Goal: Information Seeking & Learning: Understand process/instructions

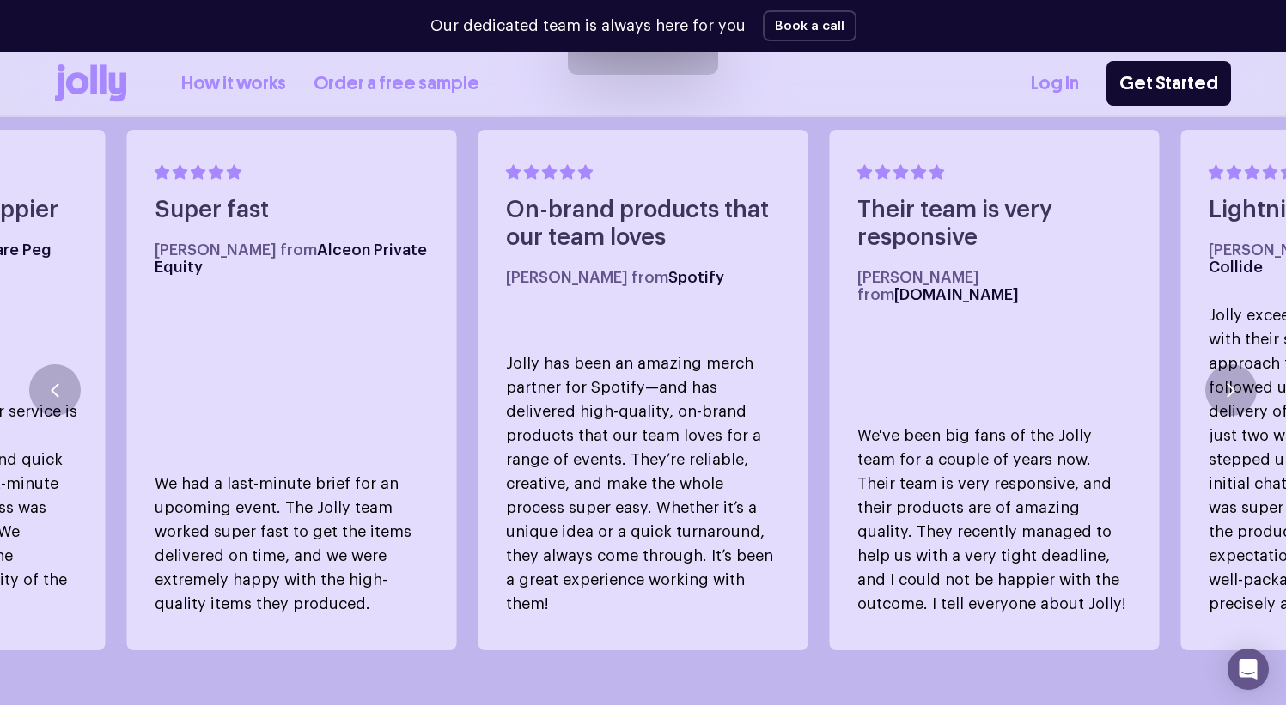
scroll to position [976, 0]
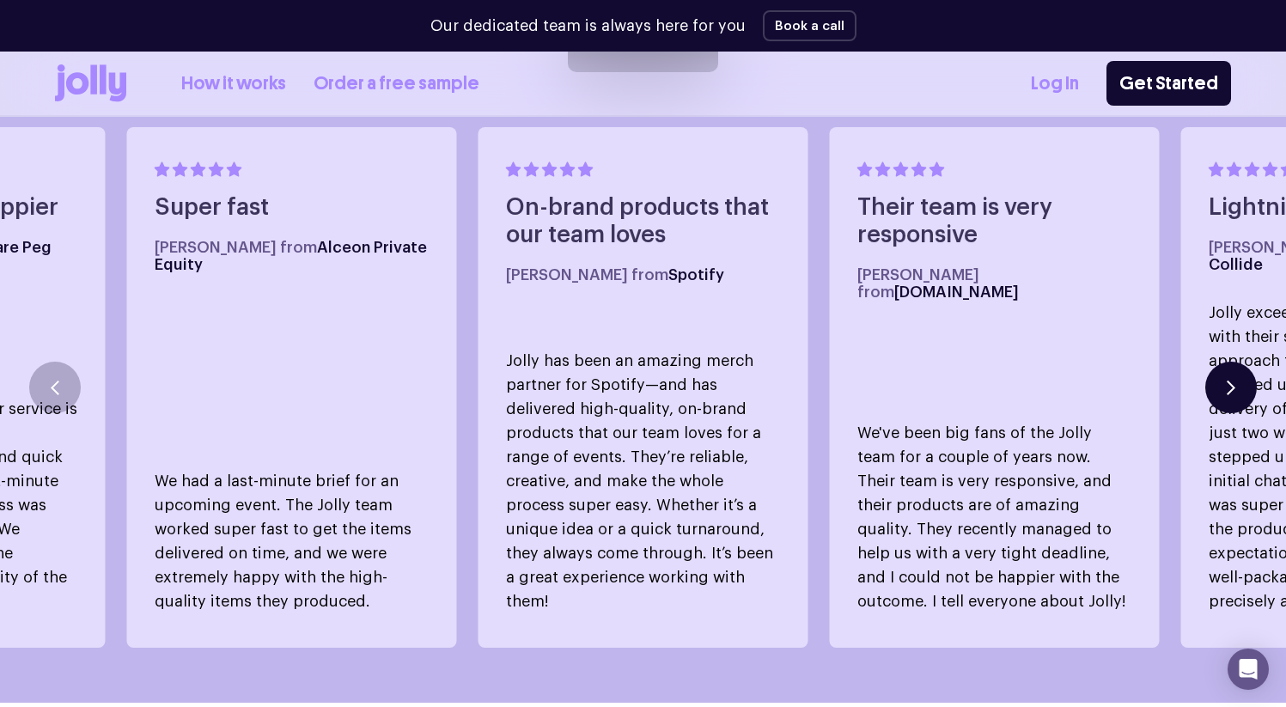
click at [1221, 367] on button "button" at bounding box center [1231, 388] width 52 height 52
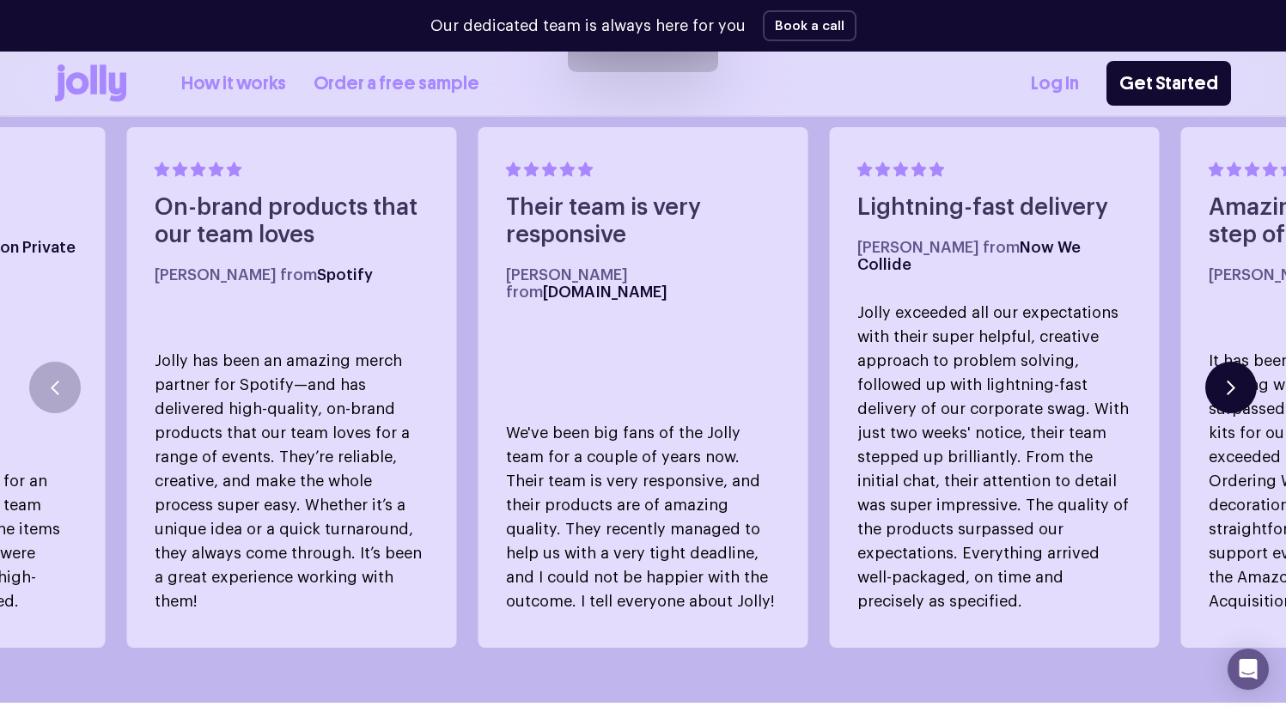
click at [1227, 381] on icon "button" at bounding box center [1231, 388] width 9 height 15
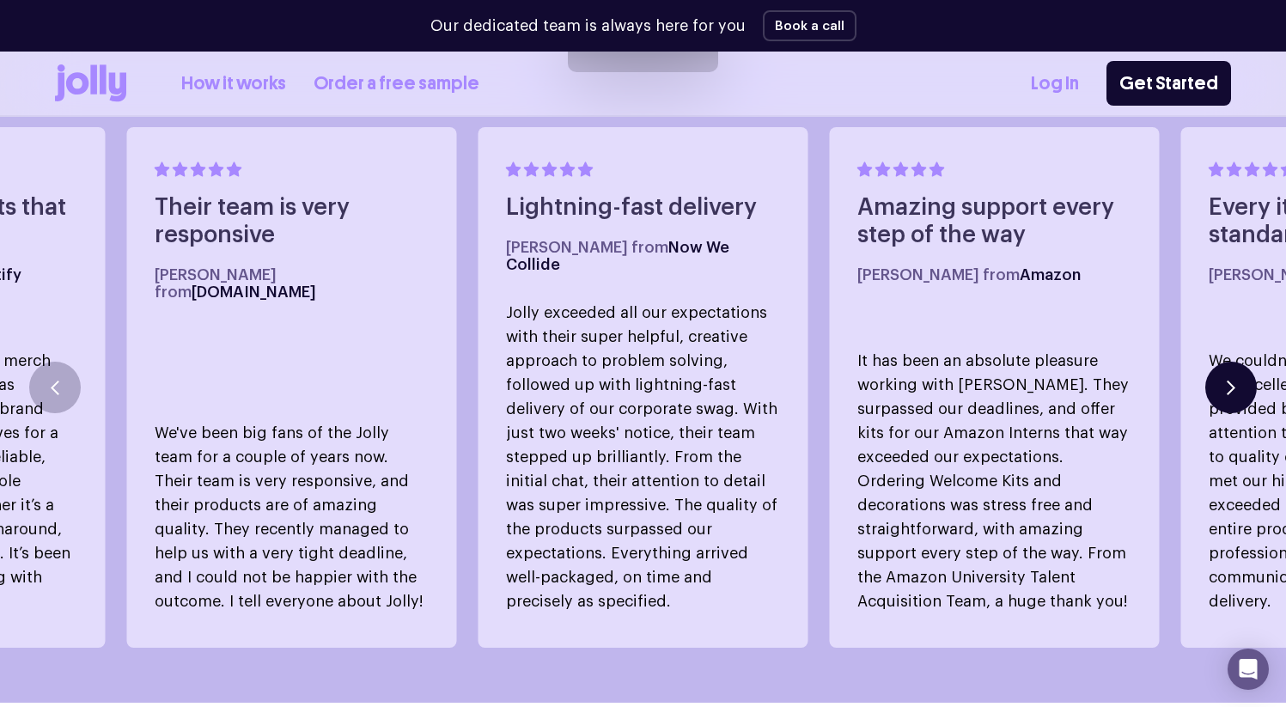
click at [1229, 378] on button "button" at bounding box center [1231, 388] width 52 height 52
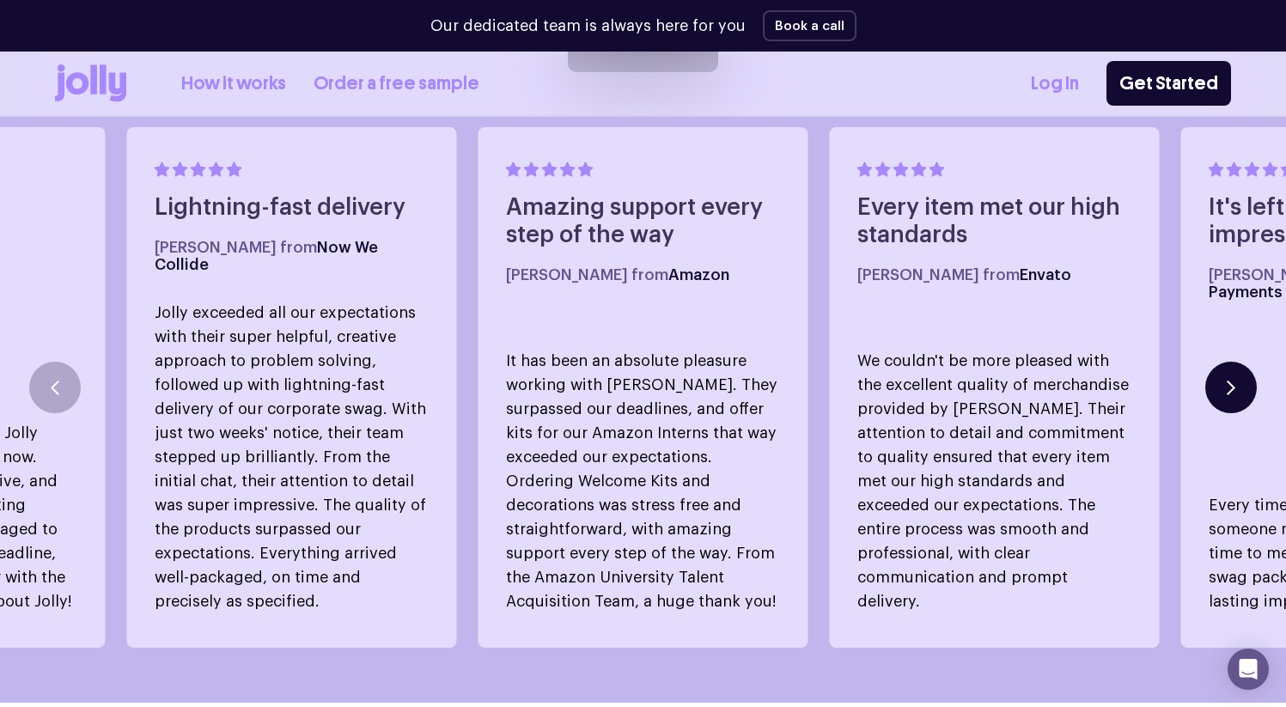
click at [1227, 378] on button "button" at bounding box center [1231, 388] width 52 height 52
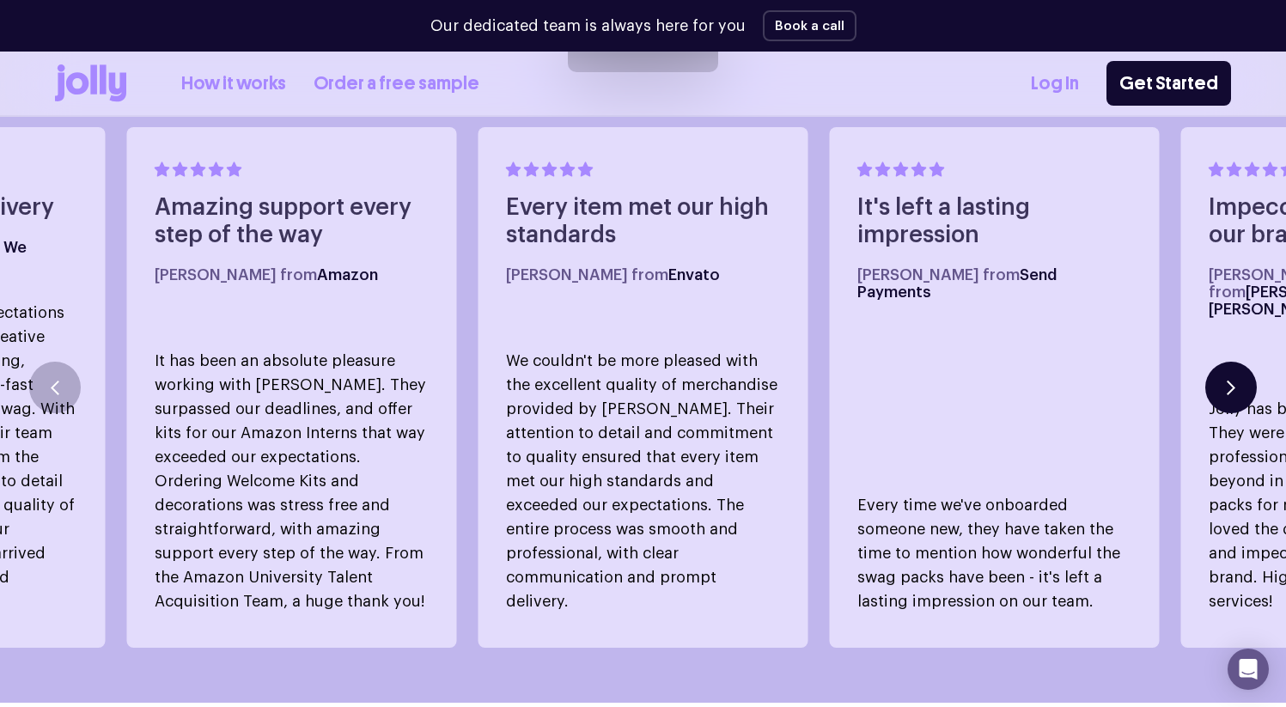
click at [1227, 378] on button "button" at bounding box center [1231, 388] width 52 height 52
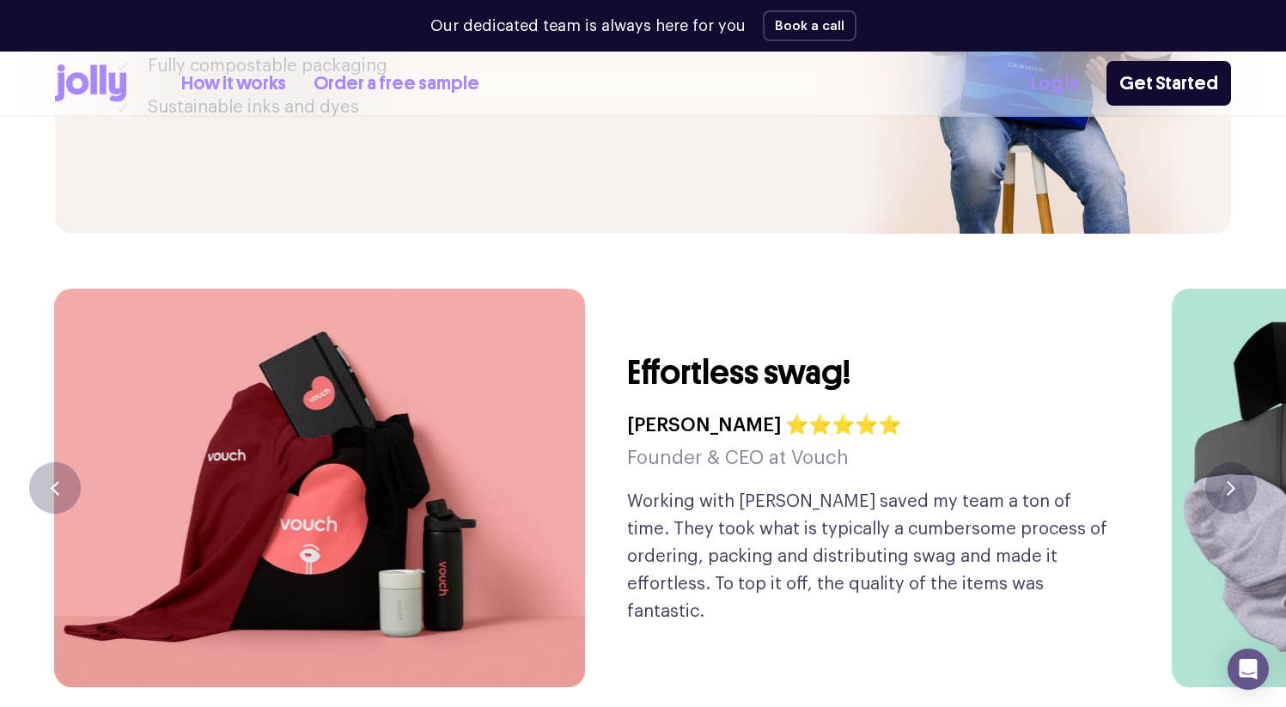
scroll to position [3887, 0]
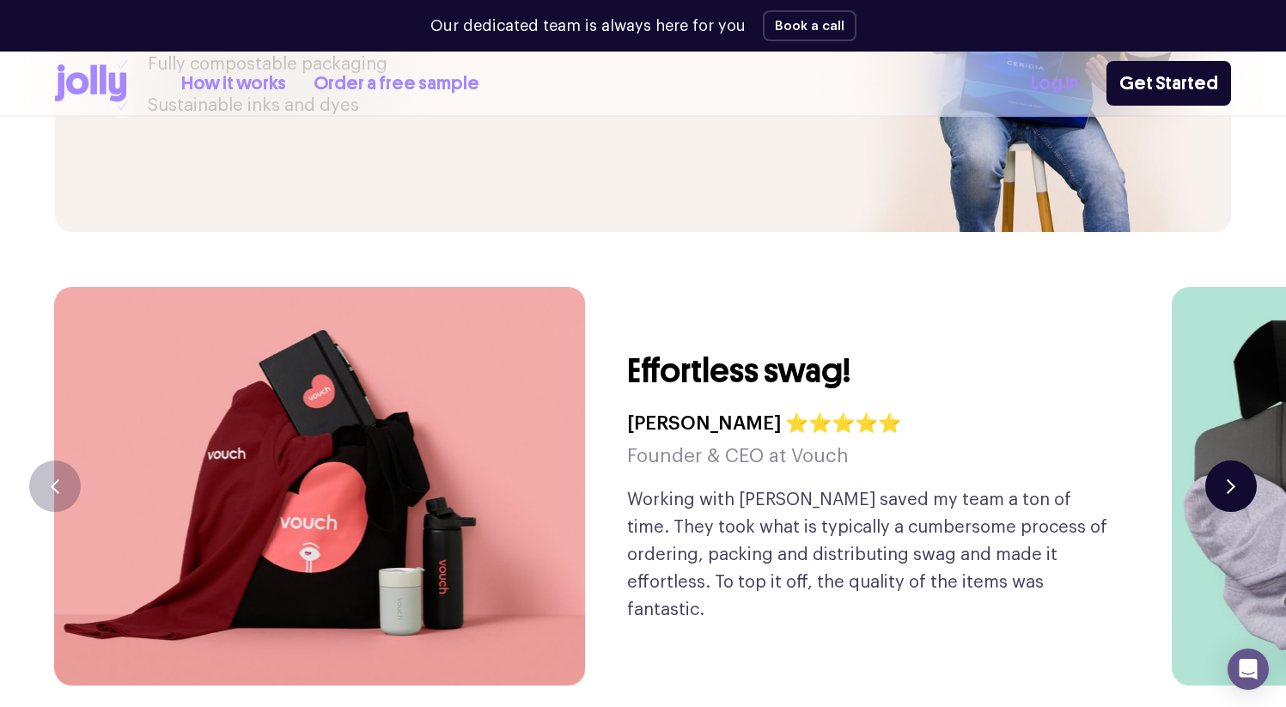
click at [1240, 460] on button "button" at bounding box center [1231, 486] width 52 height 52
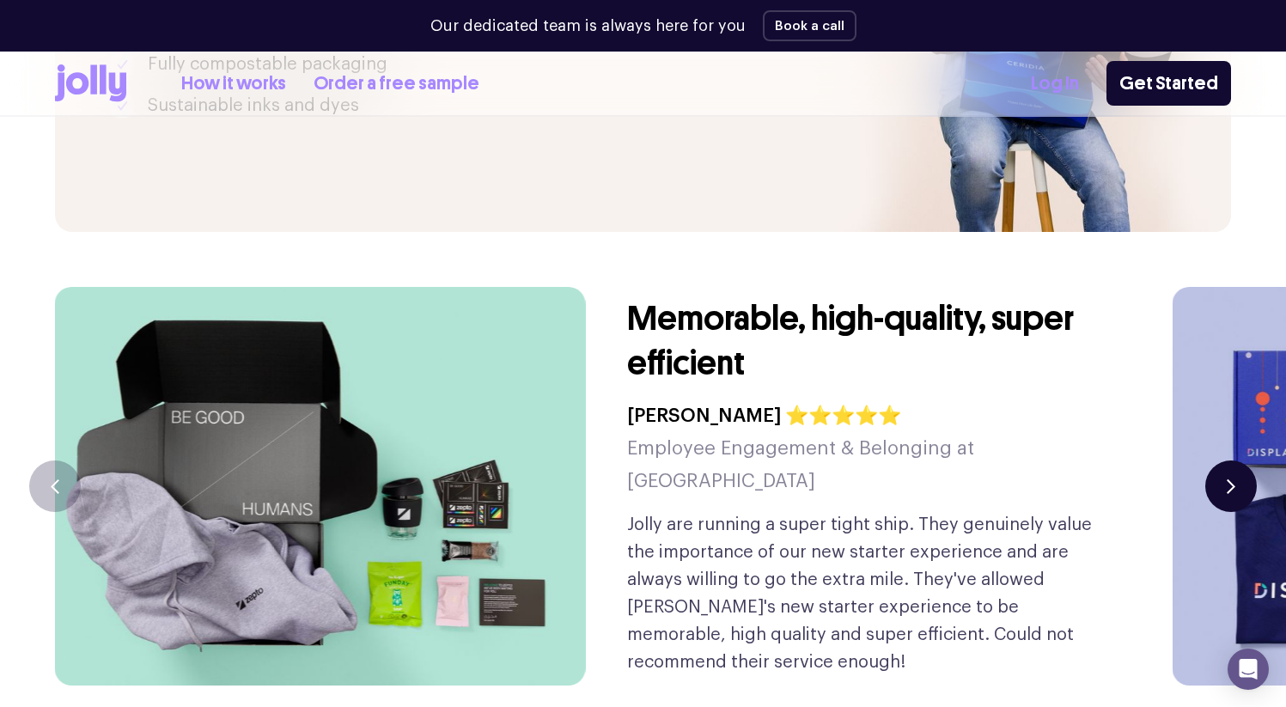
click at [1241, 460] on button "button" at bounding box center [1231, 486] width 52 height 52
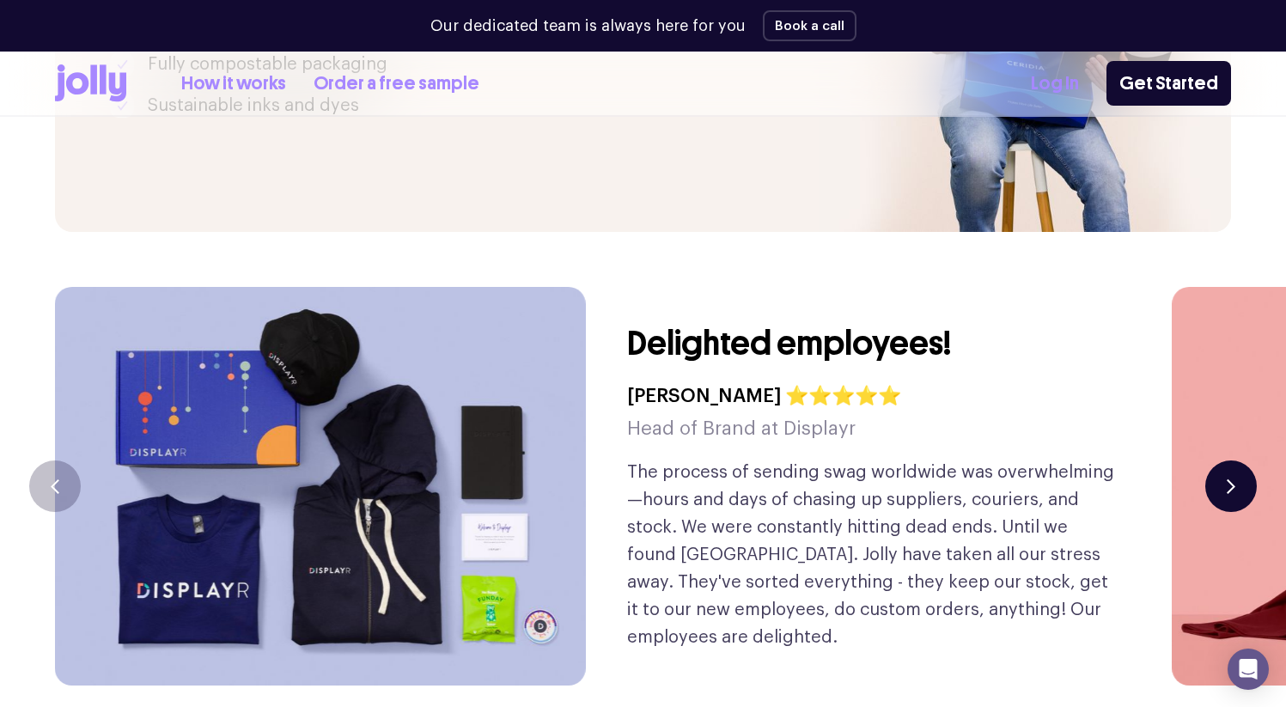
click at [1242, 460] on button "button" at bounding box center [1231, 486] width 52 height 52
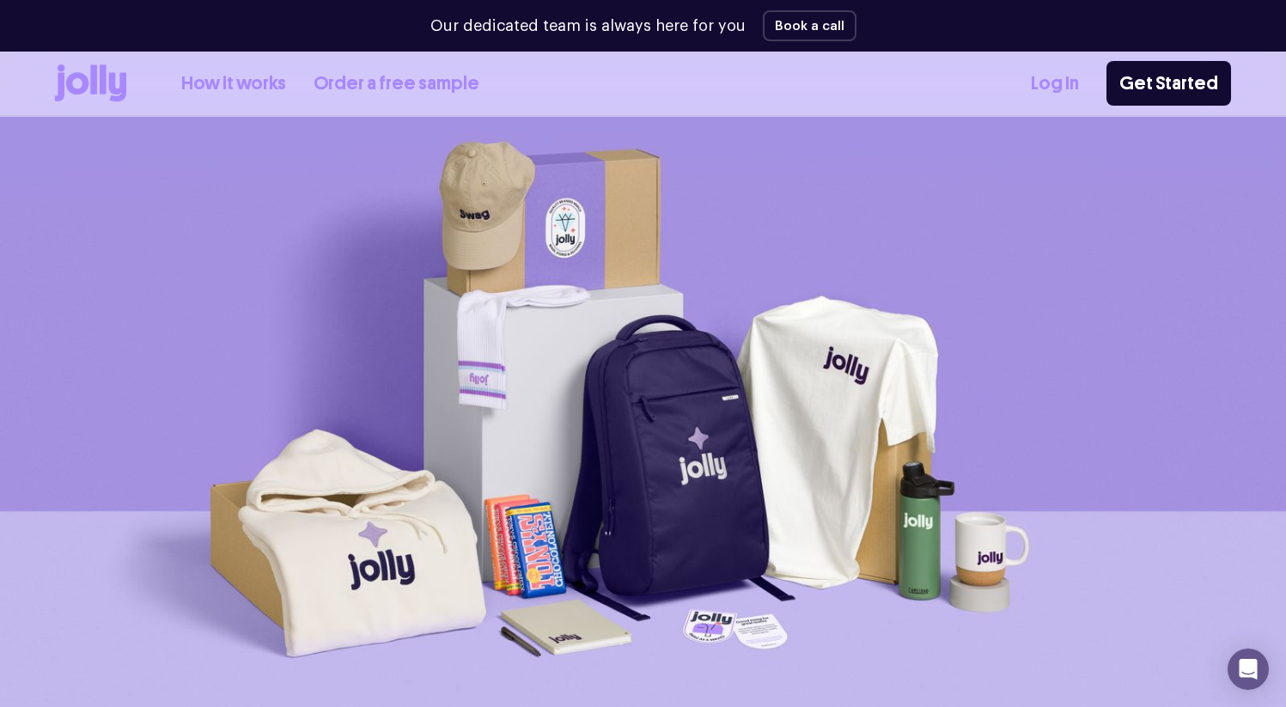
scroll to position [0, 0]
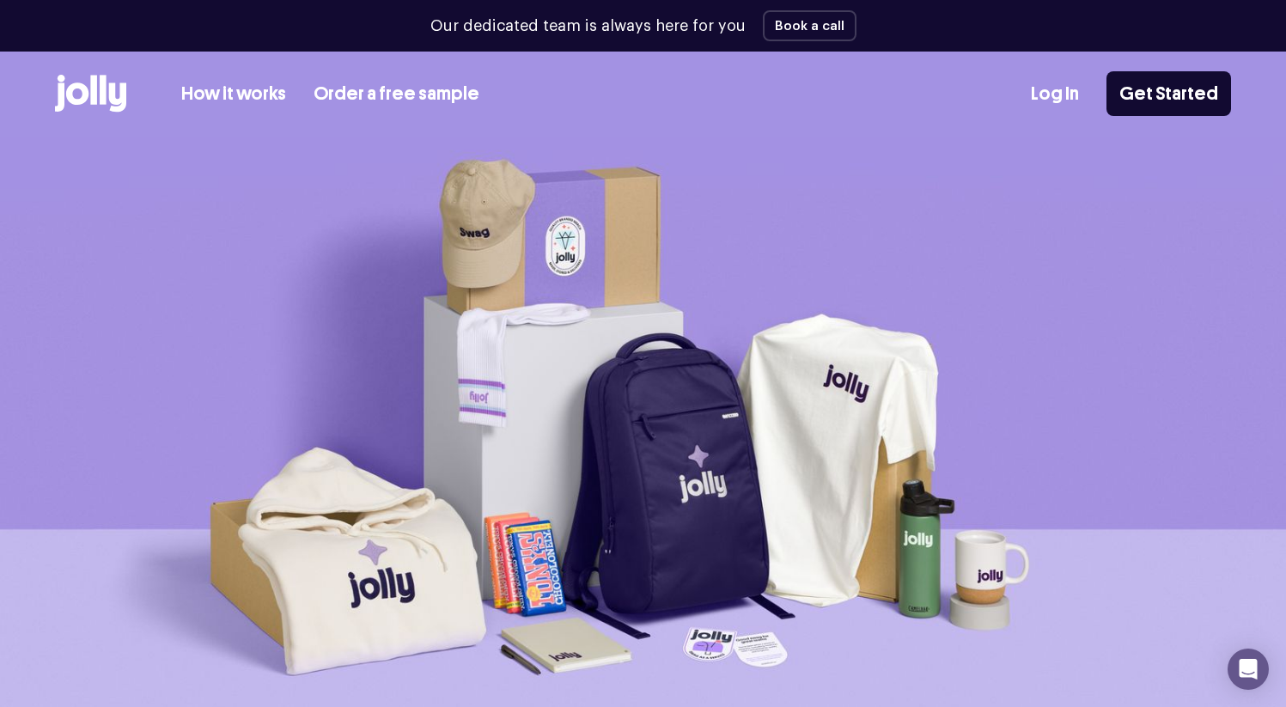
click at [204, 99] on link "How it works" at bounding box center [233, 94] width 105 height 28
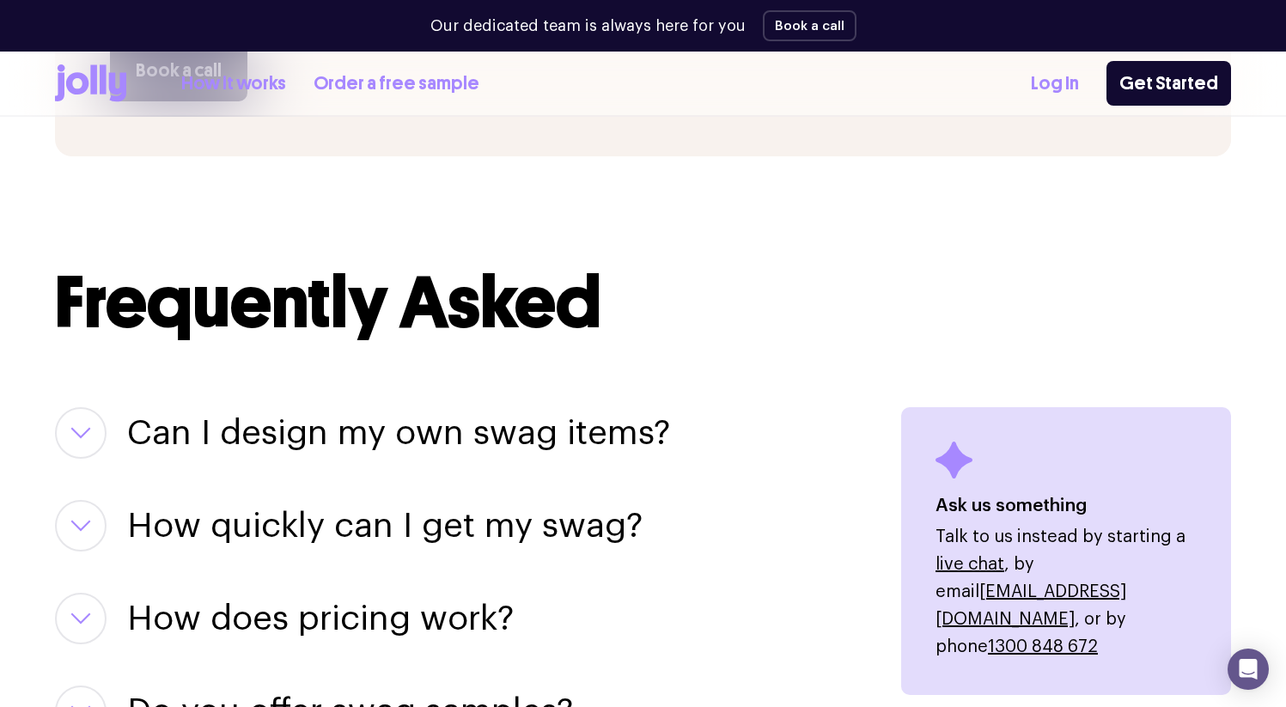
scroll to position [2153, 0]
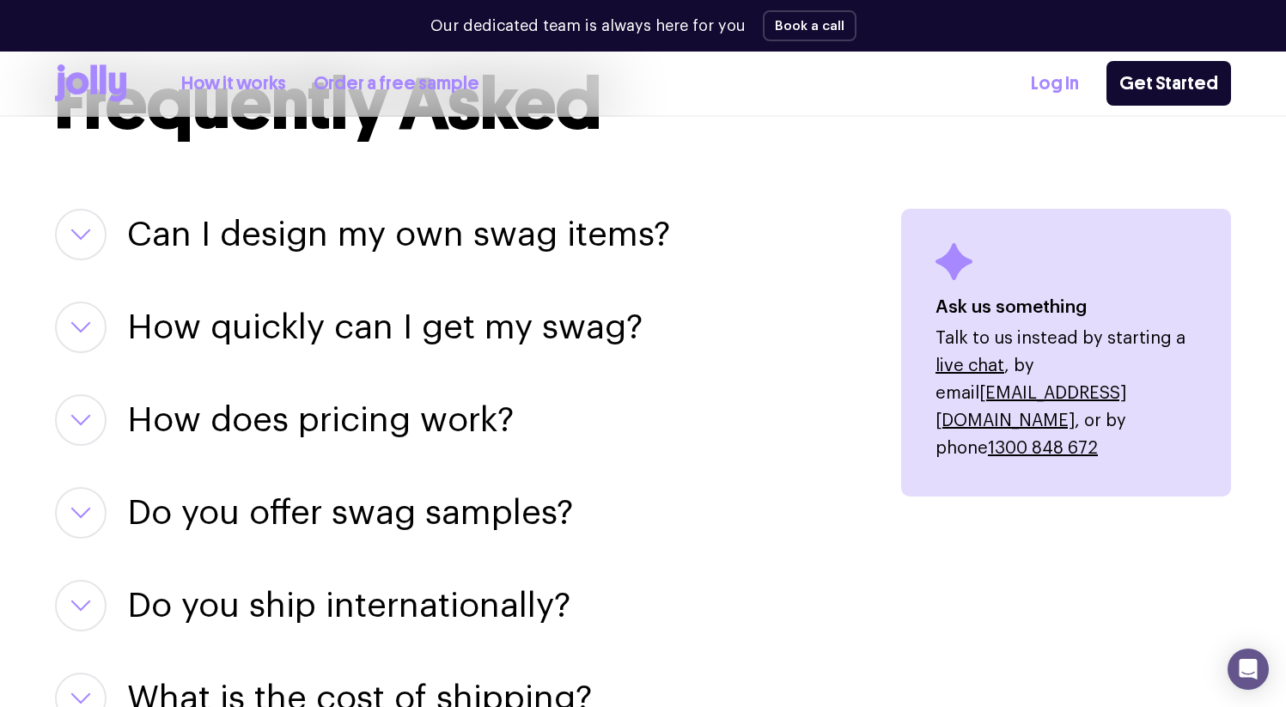
click at [257, 252] on h3 "Can I design my own swag items?" at bounding box center [398, 235] width 543 height 52
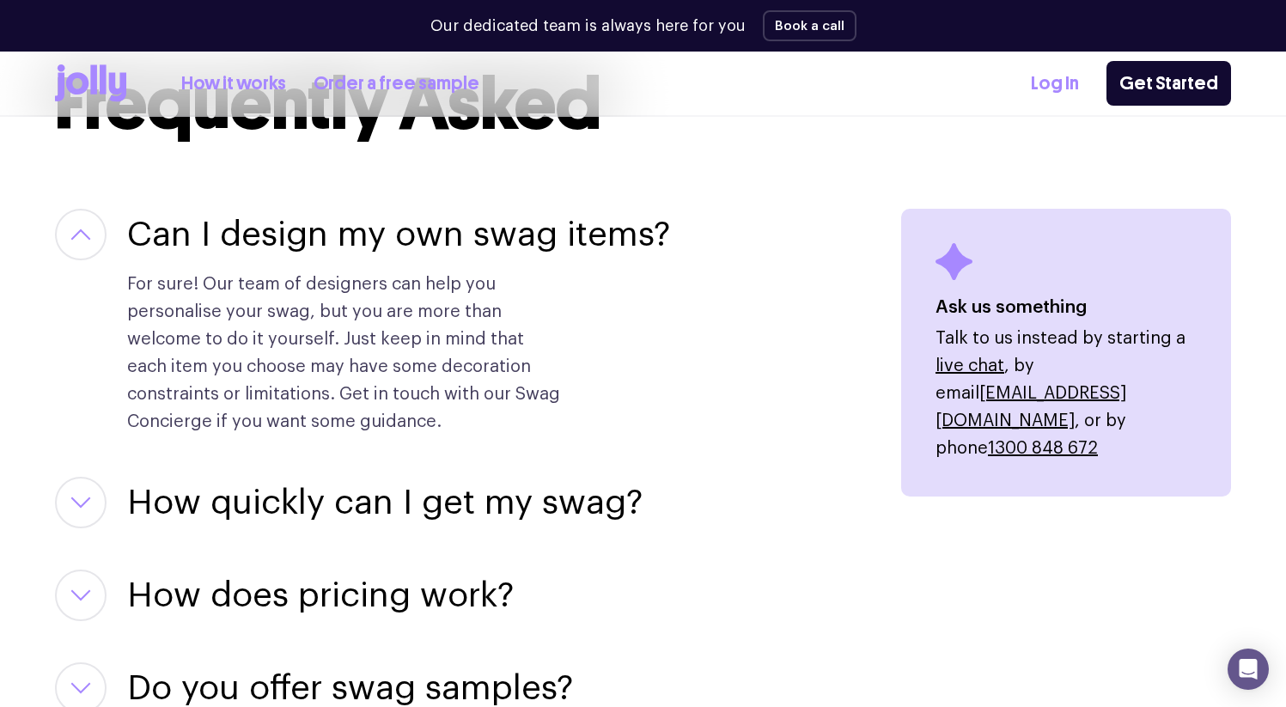
click at [260, 244] on h3 "Can I design my own swag items?" at bounding box center [398, 235] width 543 height 52
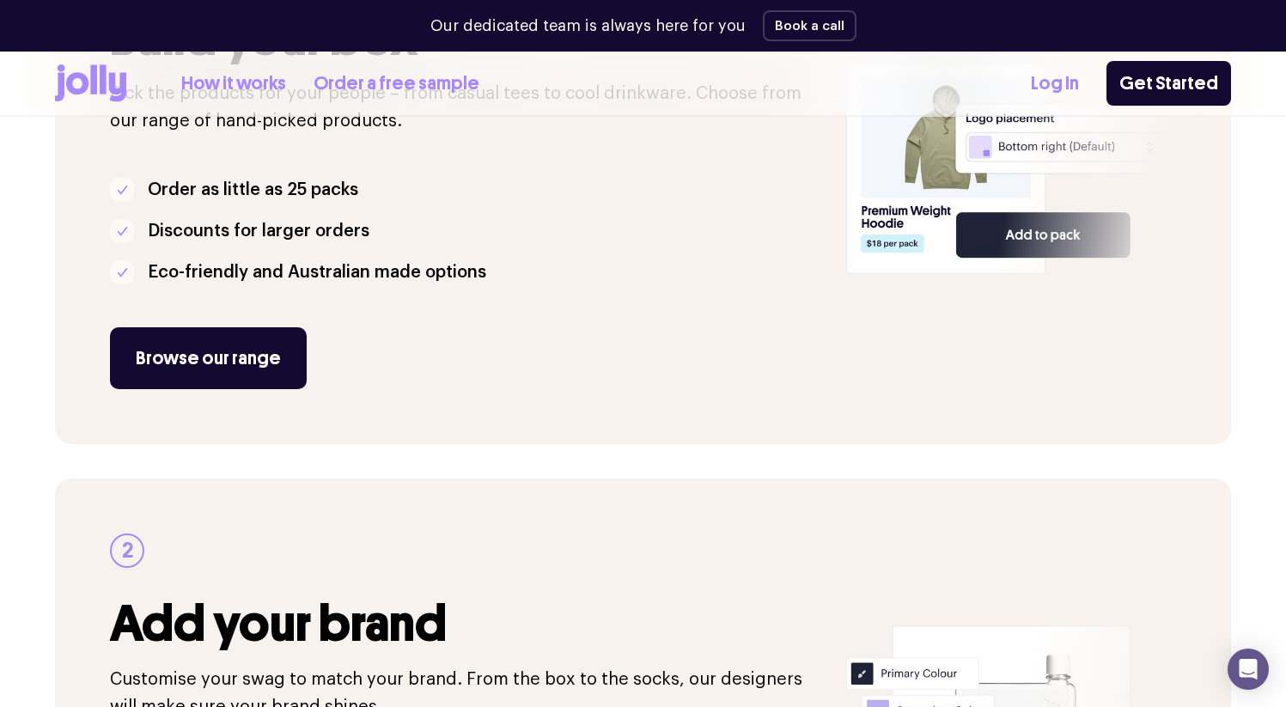
scroll to position [0, 0]
